Goal: Transaction & Acquisition: Purchase product/service

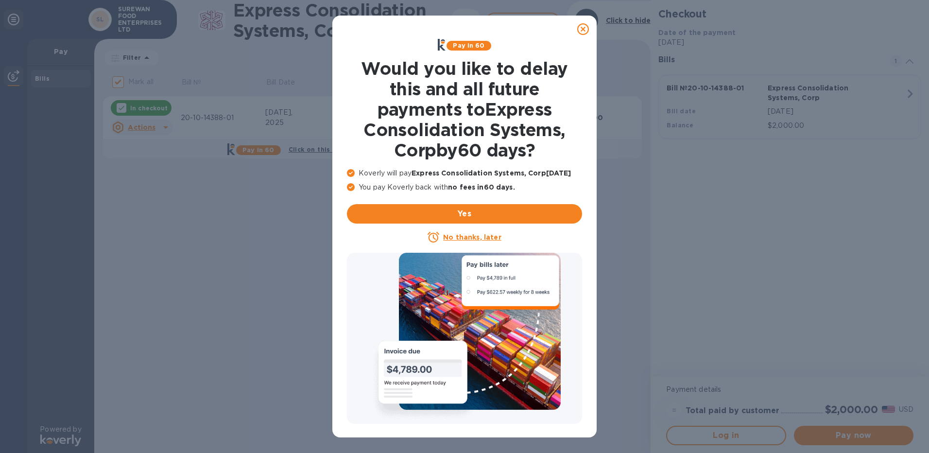
click at [583, 32] on icon at bounding box center [583, 29] width 12 height 12
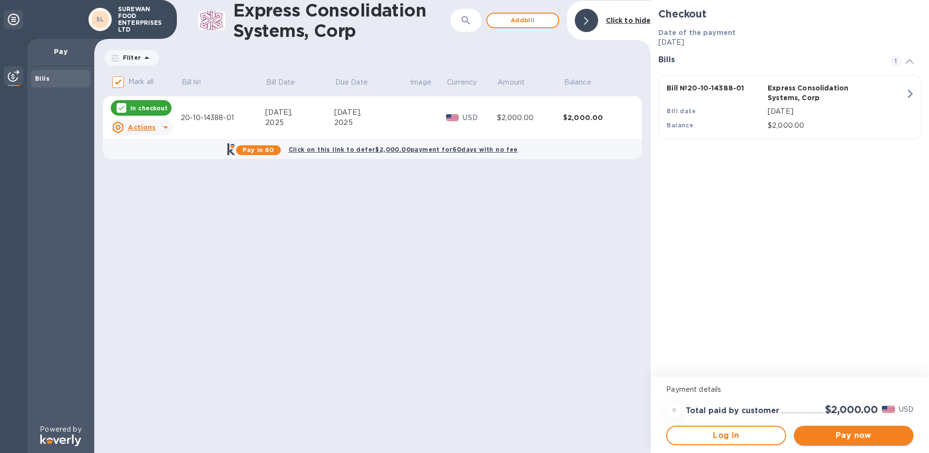
click at [823, 428] on button "Pay now" at bounding box center [853, 434] width 119 height 19
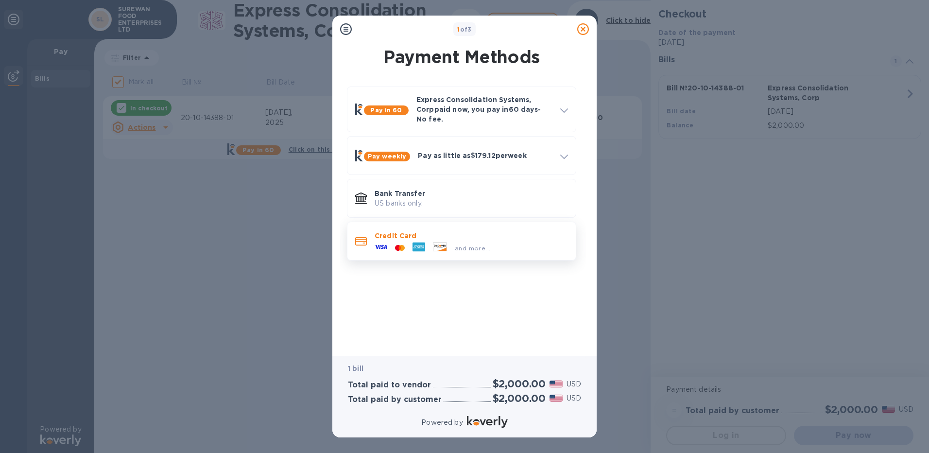
click at [500, 231] on p "Credit Card" at bounding box center [470, 236] width 193 height 10
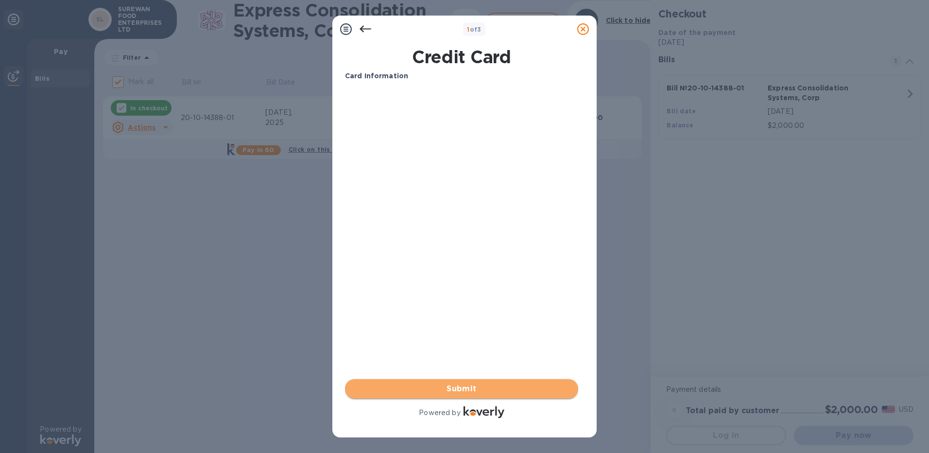
click at [480, 386] on span "Submit" at bounding box center [462, 389] width 218 height 12
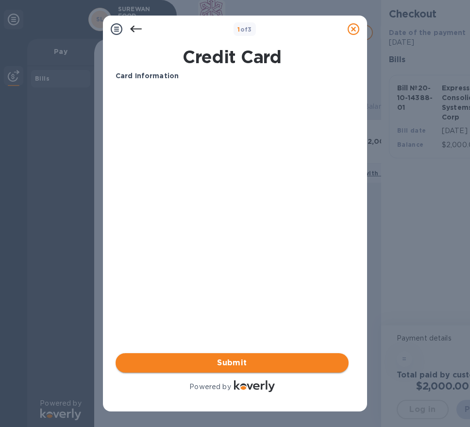
click at [169, 364] on span "Submit" at bounding box center [232, 363] width 218 height 12
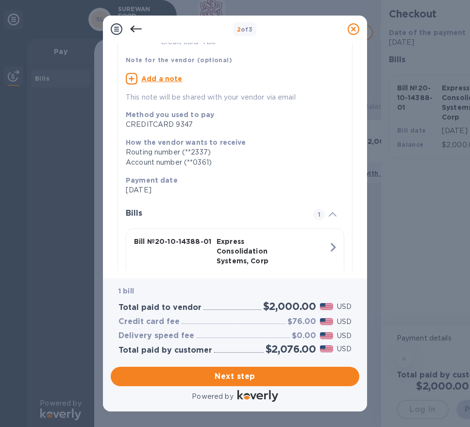
scroll to position [114, 0]
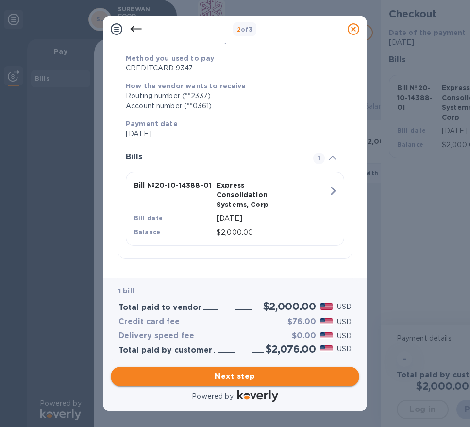
click at [178, 376] on span "Next step" at bounding box center [235, 377] width 233 height 12
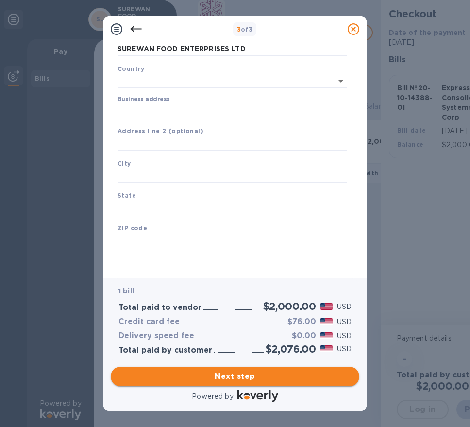
type input "United States"
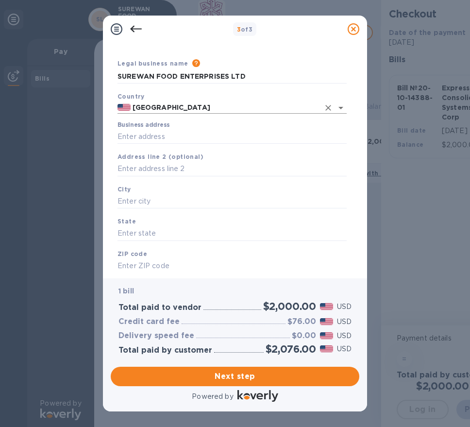
scroll to position [0, 0]
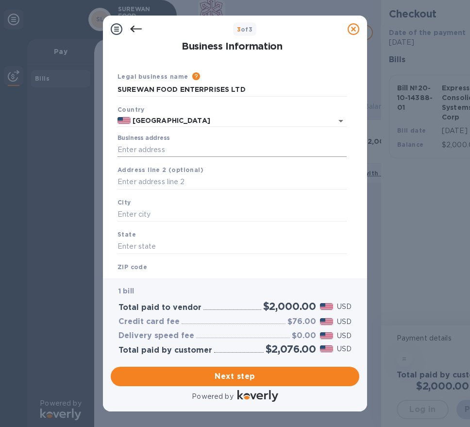
click at [175, 153] on input "Business address" at bounding box center [232, 149] width 229 height 15
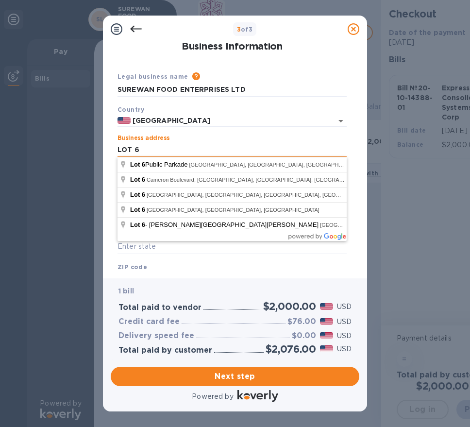
type input "LOT 6"
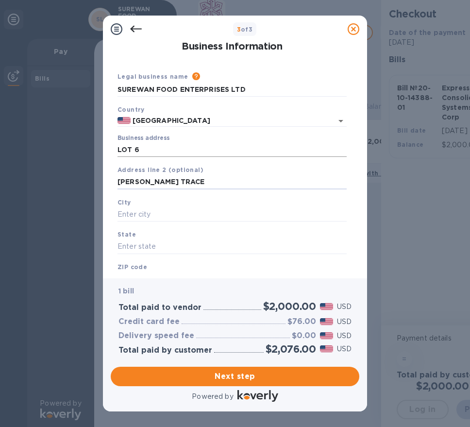
type input "MAHADEO TRACE"
type input "DEBE"
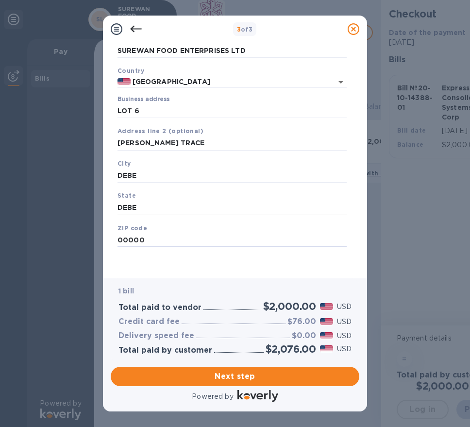
type input "00000"
drag, startPoint x: 161, startPoint y: 210, endPoint x: 66, endPoint y: 199, distance: 95.9
click at [67, 201] on div "3 of 3 Business Information Legal business name Please provide the legal name t…" at bounding box center [235, 213] width 470 height 427
type input "TRINIDAD"
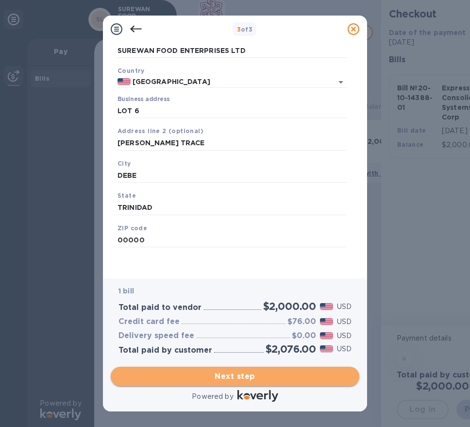
click at [215, 375] on span "Next step" at bounding box center [235, 377] width 233 height 12
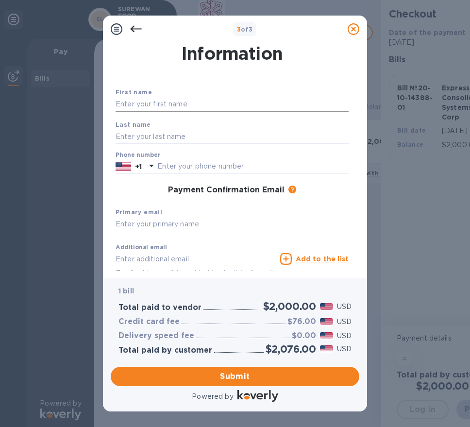
scroll to position [0, 0]
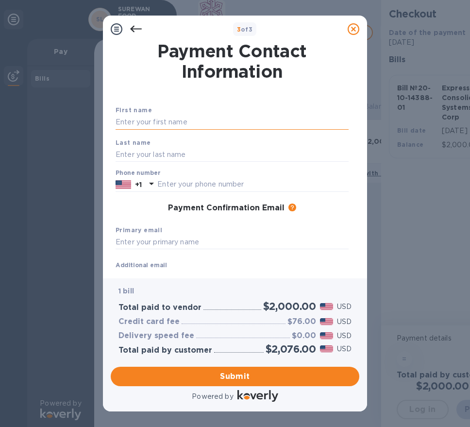
click at [183, 120] on input "text" at bounding box center [232, 122] width 233 height 15
type input "DEBORAH"
type input "SIEWCHAN"
click at [153, 185] on icon at bounding box center [152, 184] width 12 height 12
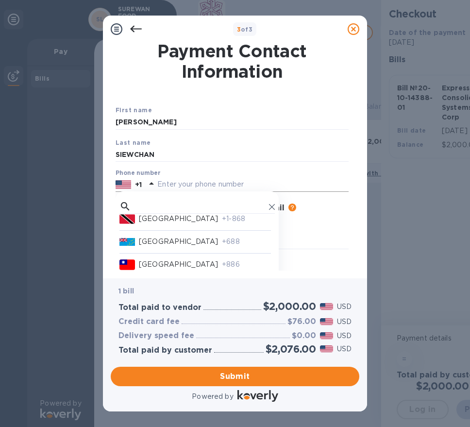
scroll to position [4954, 0]
click at [150, 224] on p "Trinidad and Tobago" at bounding box center [178, 219] width 79 height 10
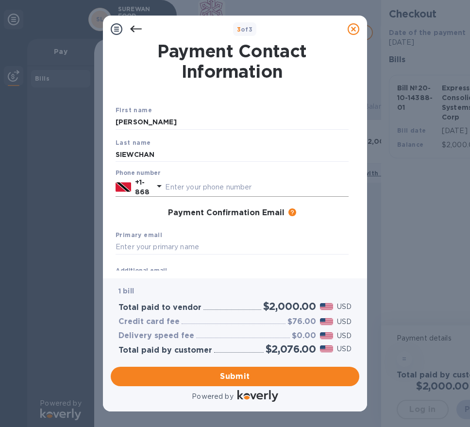
click at [174, 190] on input "text" at bounding box center [257, 187] width 184 height 15
type input "2213425"
click at [177, 246] on input "text" at bounding box center [232, 247] width 233 height 15
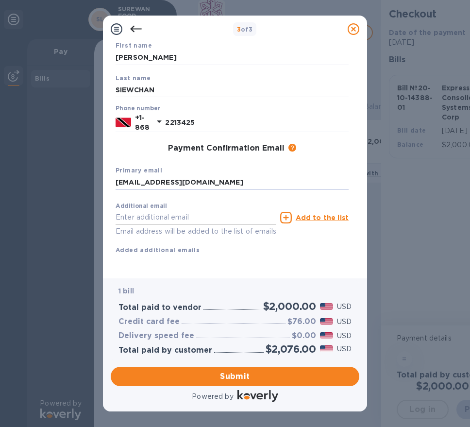
type input "jdpsltt@gmail.com"
click at [182, 210] on input "text" at bounding box center [196, 217] width 161 height 15
type input "deborahsiewchan@yahoo.com"
click at [301, 378] on span "Submit" at bounding box center [235, 377] width 233 height 12
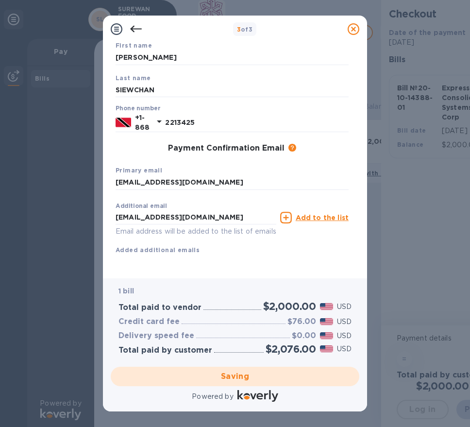
checkbox input "false"
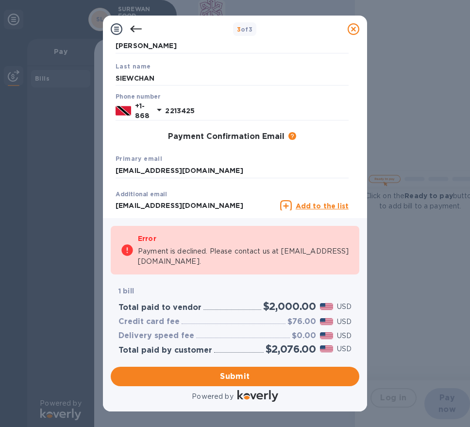
click at [417, 267] on div "3 of 3 Payment Contact Information First name DEBORAH Last name SIEWCHAN Phone …" at bounding box center [235, 213] width 470 height 427
drag, startPoint x: 210, startPoint y: 263, endPoint x: 137, endPoint y: 263, distance: 73.3
click at [137, 263] on div "Error Payment is declined. Please contact us at support@koverly.com." at bounding box center [235, 250] width 249 height 49
copy p "support@koverly.com"
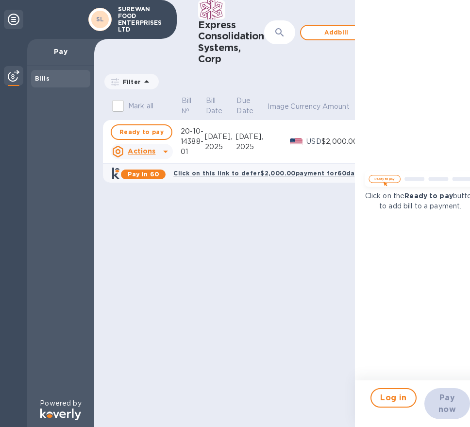
click at [168, 146] on icon at bounding box center [166, 152] width 12 height 12
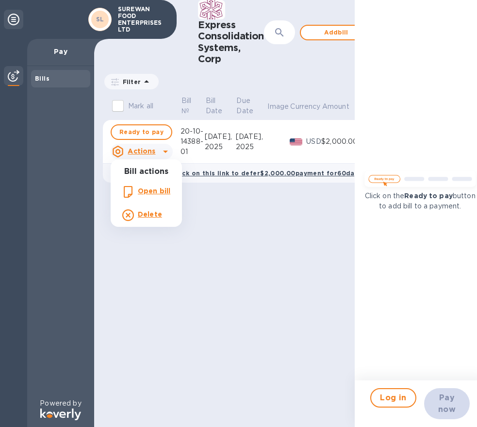
click at [153, 214] on b "Delete" at bounding box center [150, 214] width 24 height 8
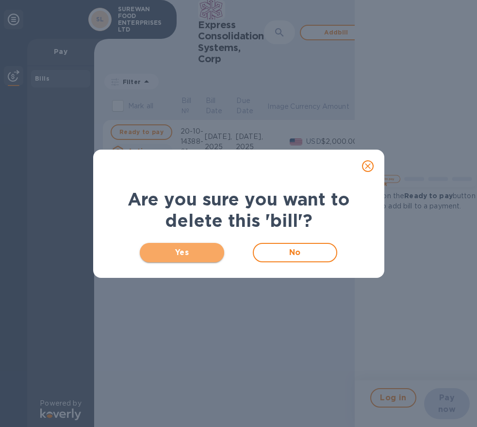
click at [204, 250] on span "Yes" at bounding box center [182, 253] width 69 height 12
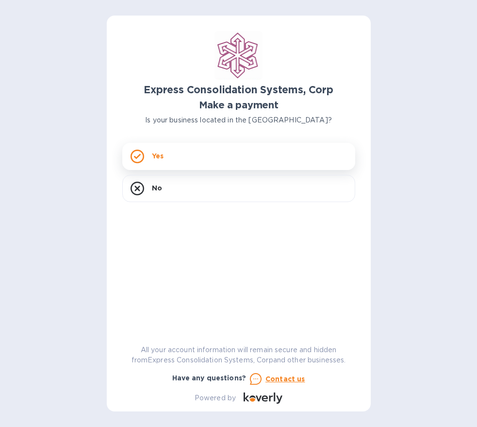
click at [188, 164] on div "Yes" at bounding box center [238, 156] width 233 height 27
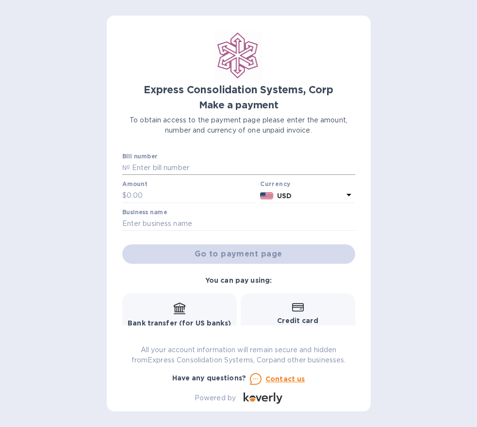
click at [201, 170] on input "text" at bounding box center [242, 168] width 225 height 15
paste input "20-10-14388-01"
type input "20-10-14388-01"
click at [208, 189] on input "text" at bounding box center [192, 195] width 130 height 15
type input "2"
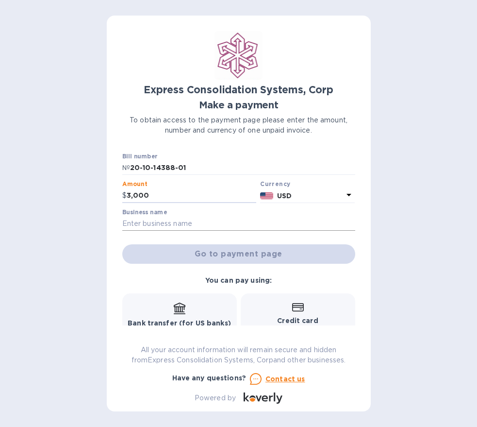
type input "3,000"
click at [251, 224] on input "text" at bounding box center [238, 224] width 233 height 15
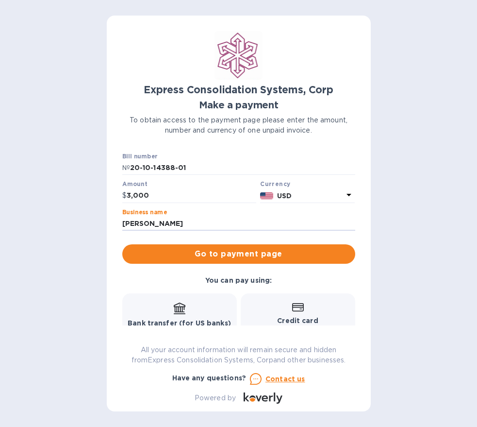
drag, startPoint x: 221, startPoint y: 224, endPoint x: 1, endPoint y: 194, distance: 222.0
click at [6, 218] on div "Express Consolidation Systems, Corp Make a payment To obtain access to the paym…" at bounding box center [238, 213] width 477 height 427
type input "D"
type input "SUREWAN FOOD ENTERPRISES LTD"
drag, startPoint x: 135, startPoint y: 197, endPoint x: 114, endPoint y: 193, distance: 20.8
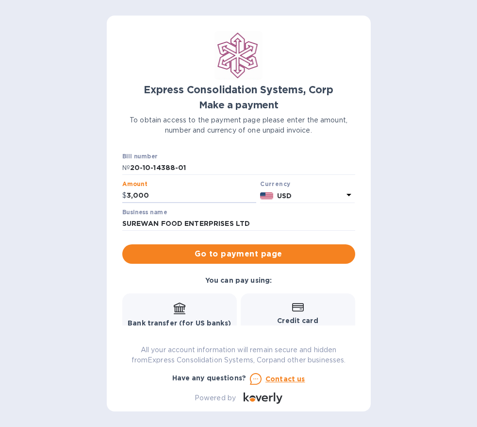
click at [116, 193] on div "Express Consolidation Systems, Corp Make a payment To obtain access to the paym…" at bounding box center [239, 214] width 264 height 396
type input "2,000"
click at [76, 227] on div "Express Consolidation Systems, Corp Make a payment To obtain access to the paym…" at bounding box center [238, 213] width 477 height 427
click at [199, 248] on span "Go to payment page" at bounding box center [239, 254] width 218 height 12
